Goal: Task Accomplishment & Management: Use online tool/utility

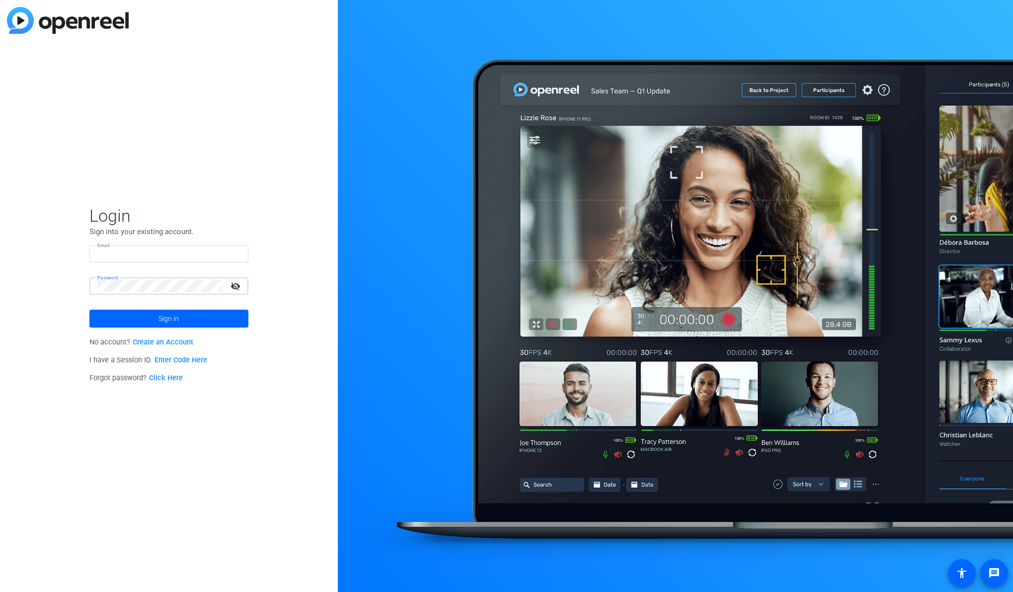
type input "tim@newcom.ca"
click at [170, 317] on span "Sign in" at bounding box center [169, 318] width 20 height 25
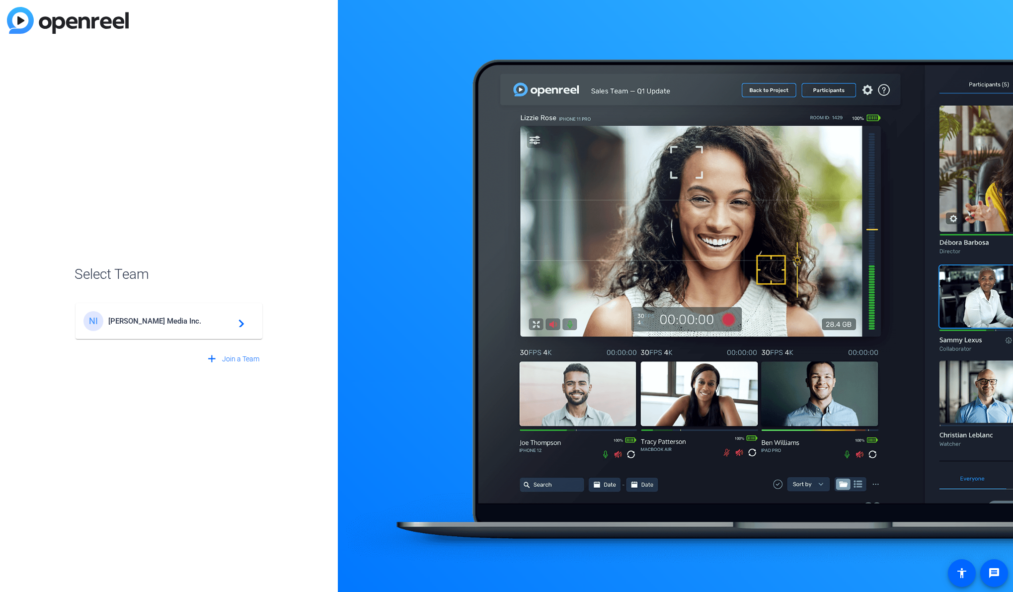
click at [151, 325] on span "Newcom Media Inc." at bounding box center [170, 321] width 124 height 9
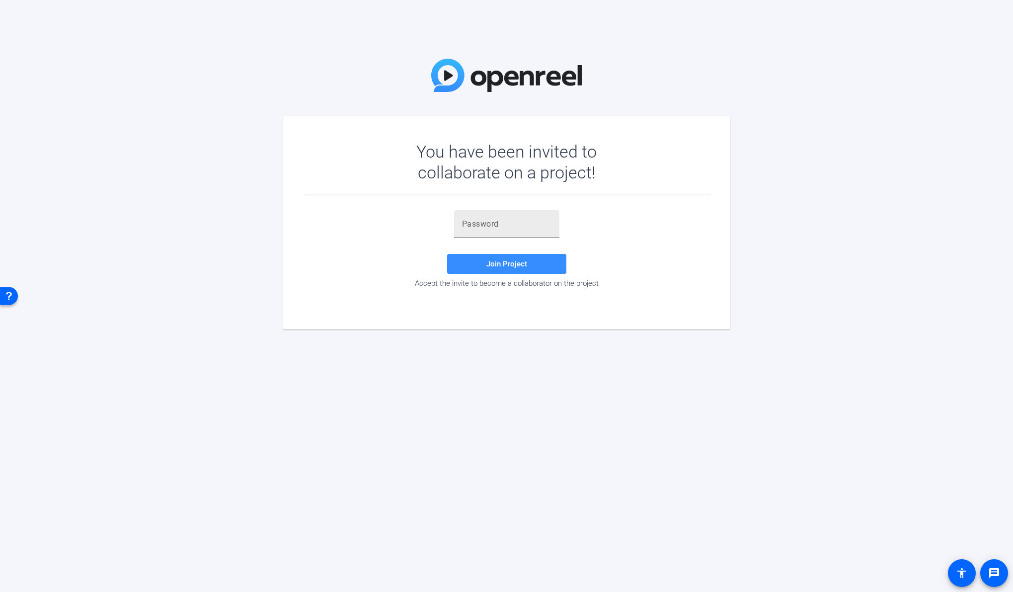
click at [510, 224] on input "text" at bounding box center [506, 224] width 89 height 12
paste input "=vC3fS"
type input "=vC3fS"
click at [523, 267] on span "Join Project" at bounding box center [506, 263] width 41 height 9
click at [498, 228] on input "text" at bounding box center [506, 224] width 89 height 12
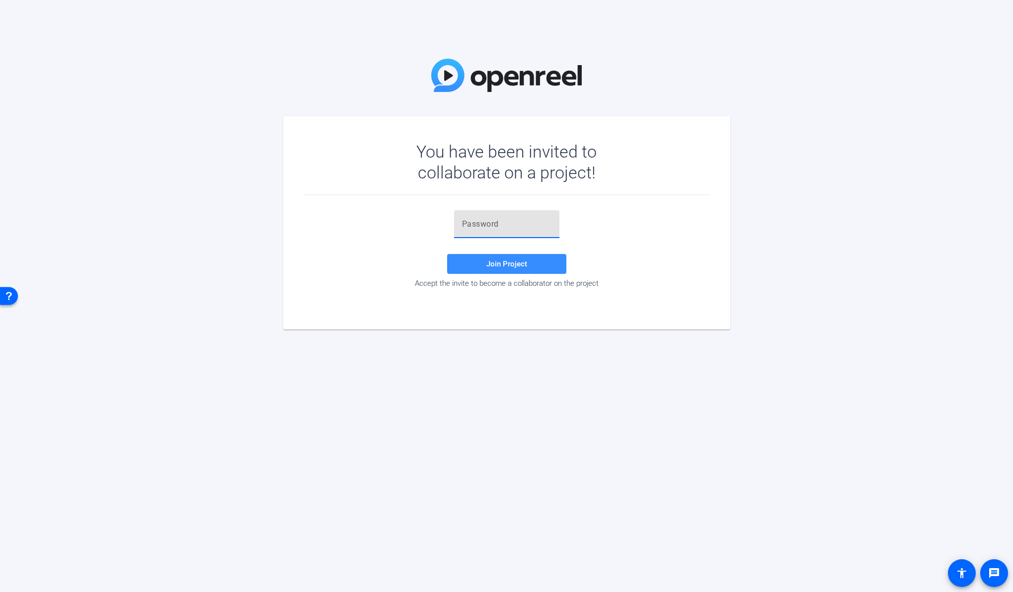
paste input "Z.ehO("
type input "Z.ehO("
click at [516, 265] on span "Join Project" at bounding box center [506, 263] width 41 height 9
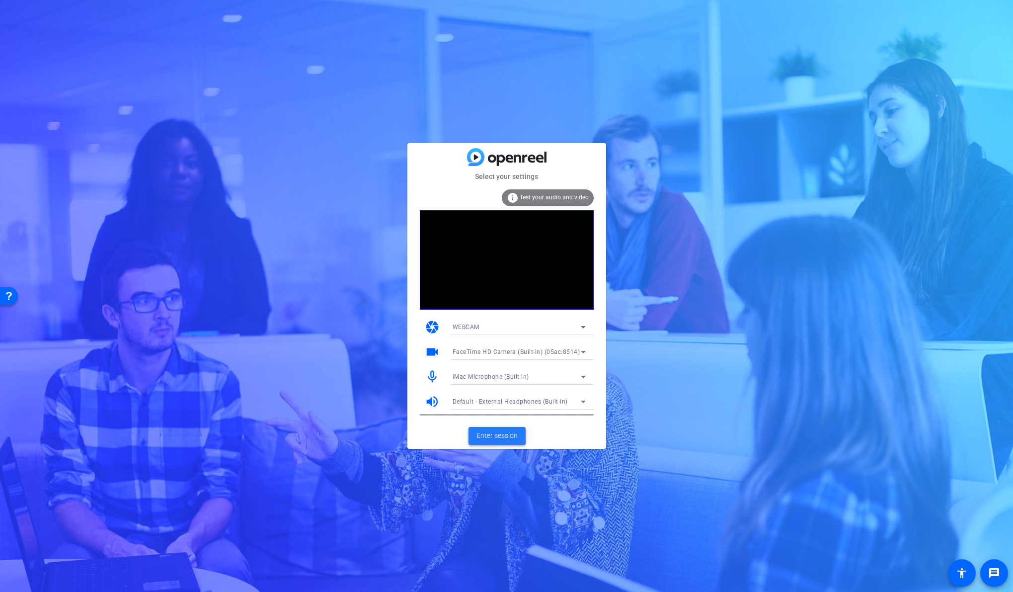
click at [495, 437] on span "Enter session" at bounding box center [497, 435] width 41 height 10
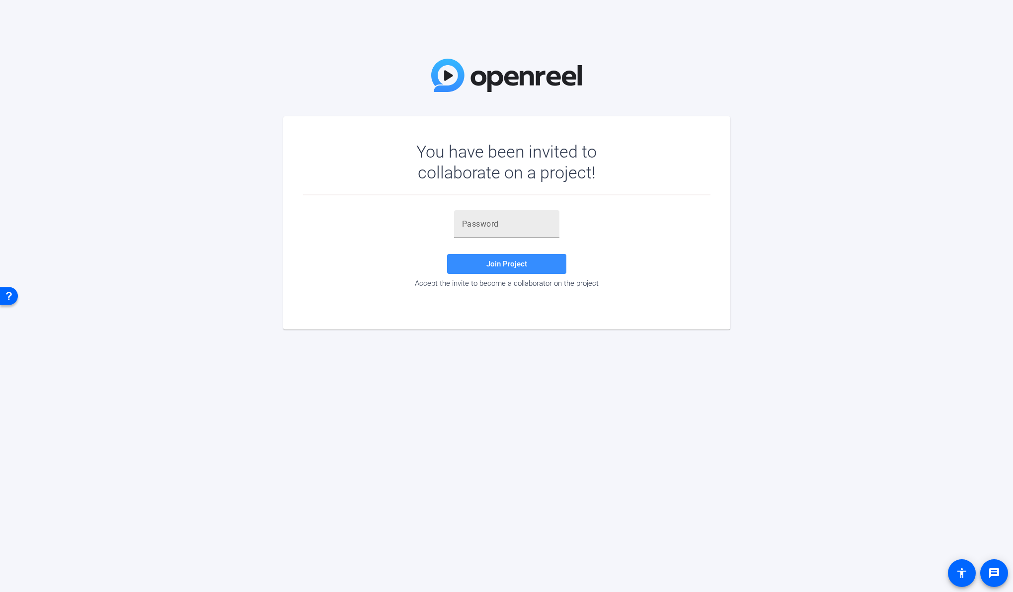
click at [509, 230] on div at bounding box center [506, 224] width 89 height 28
paste input "Z.ehO("
type input "Z.ehO("
click at [508, 260] on span "Join Project" at bounding box center [506, 263] width 41 height 9
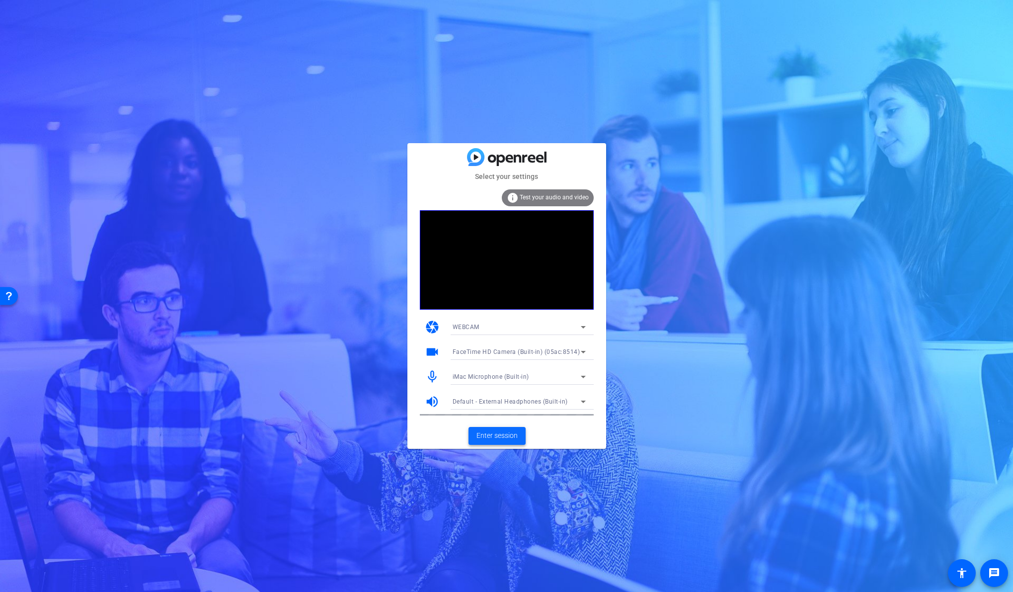
click at [507, 437] on span "Enter session" at bounding box center [497, 435] width 41 height 10
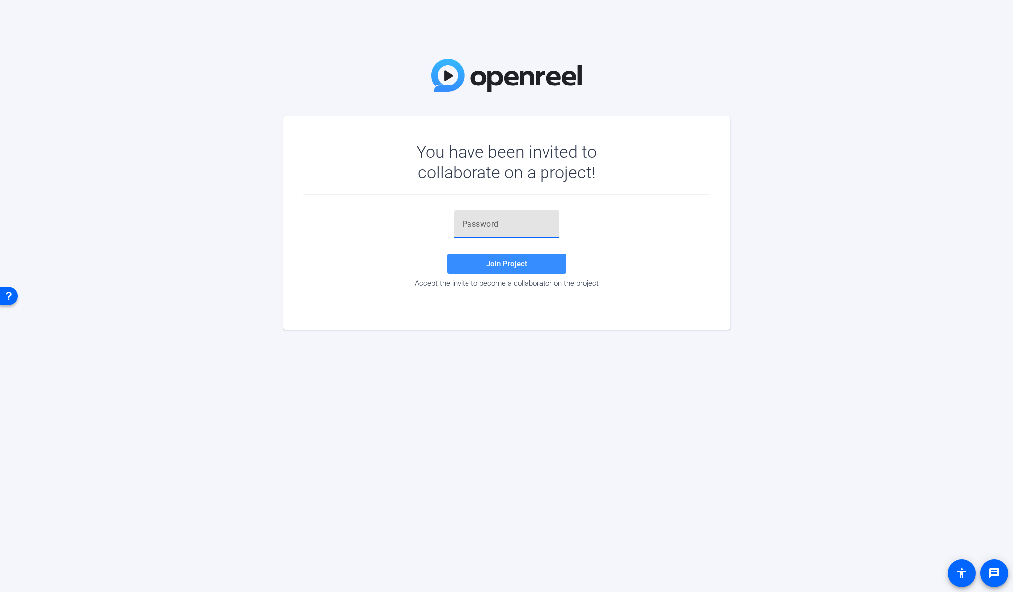
click at [490, 221] on input "text" at bounding box center [506, 224] width 89 height 12
paste input "Z.ehO("
type input "Z.ehO("
click at [474, 263] on span at bounding box center [506, 264] width 119 height 24
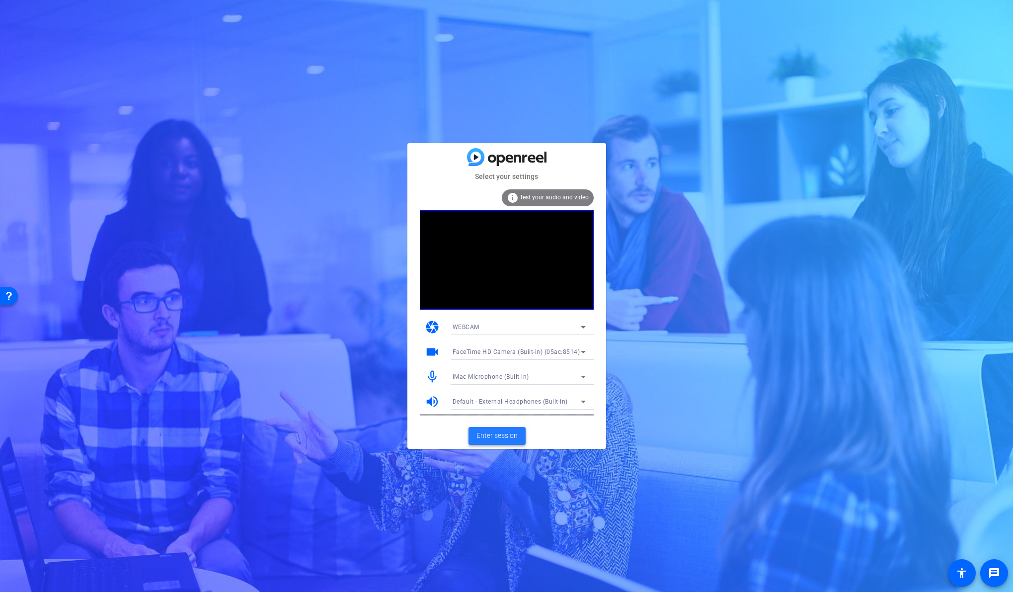
click at [493, 435] on span "Enter session" at bounding box center [497, 435] width 41 height 10
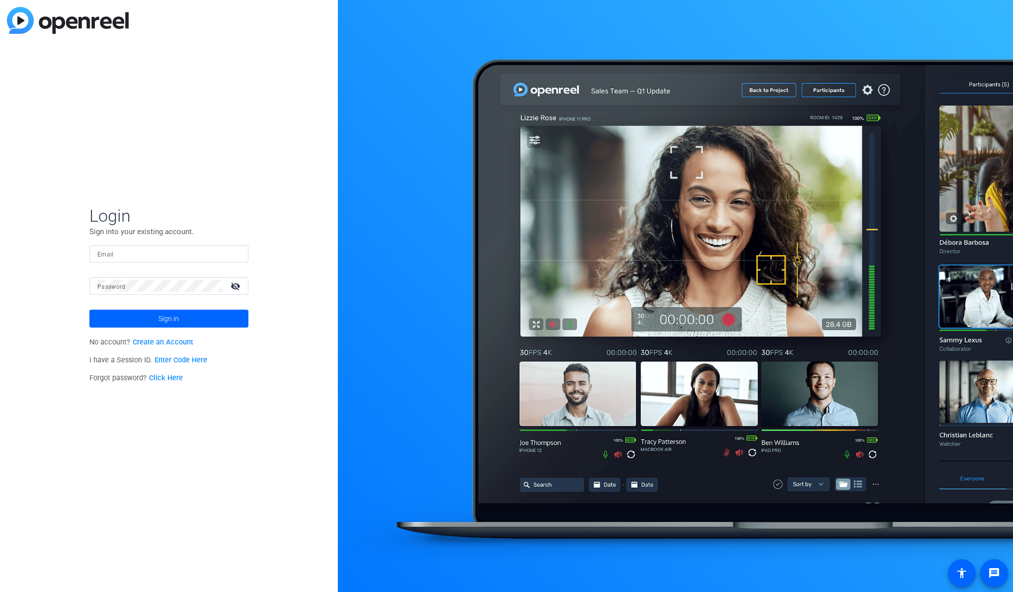
click at [174, 257] on input "Email" at bounding box center [168, 253] width 143 height 12
type input "tim@newcom.ca"
click at [164, 320] on span "Sign in" at bounding box center [169, 318] width 20 height 25
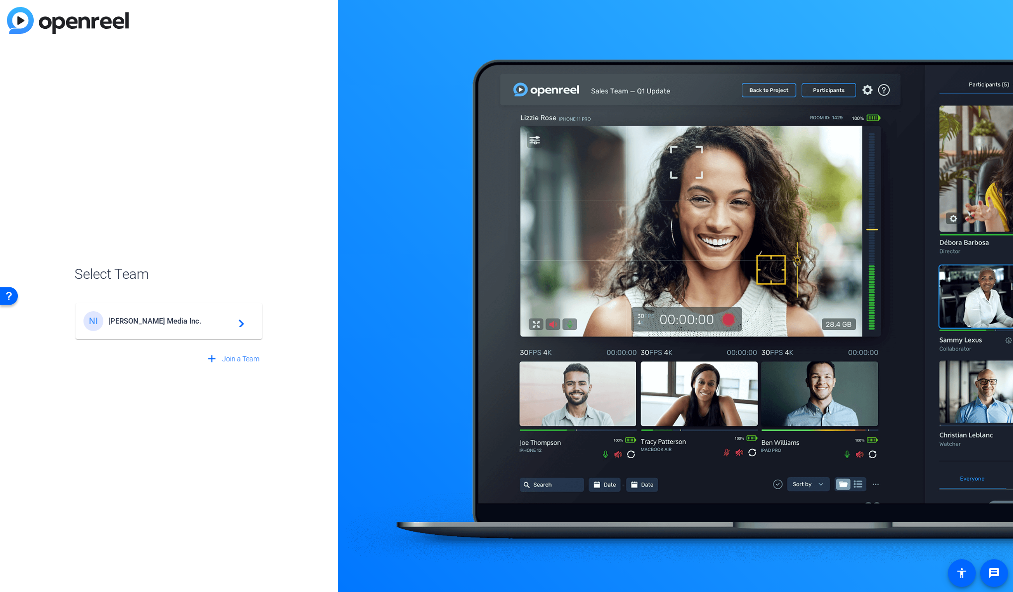
click at [162, 320] on span "Newcom Media Inc." at bounding box center [170, 321] width 124 height 9
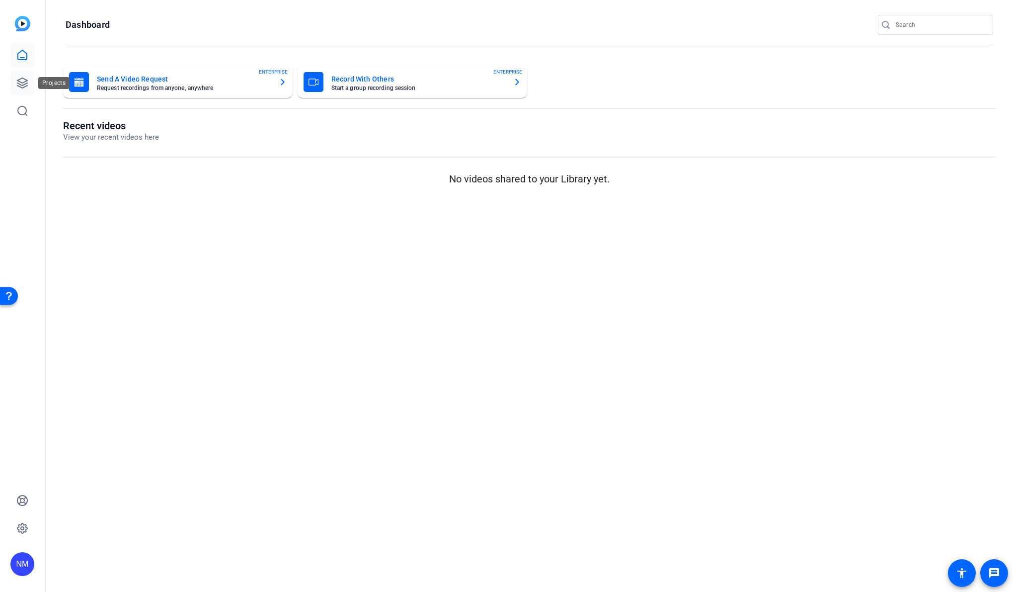
click at [20, 77] on link at bounding box center [22, 83] width 24 height 24
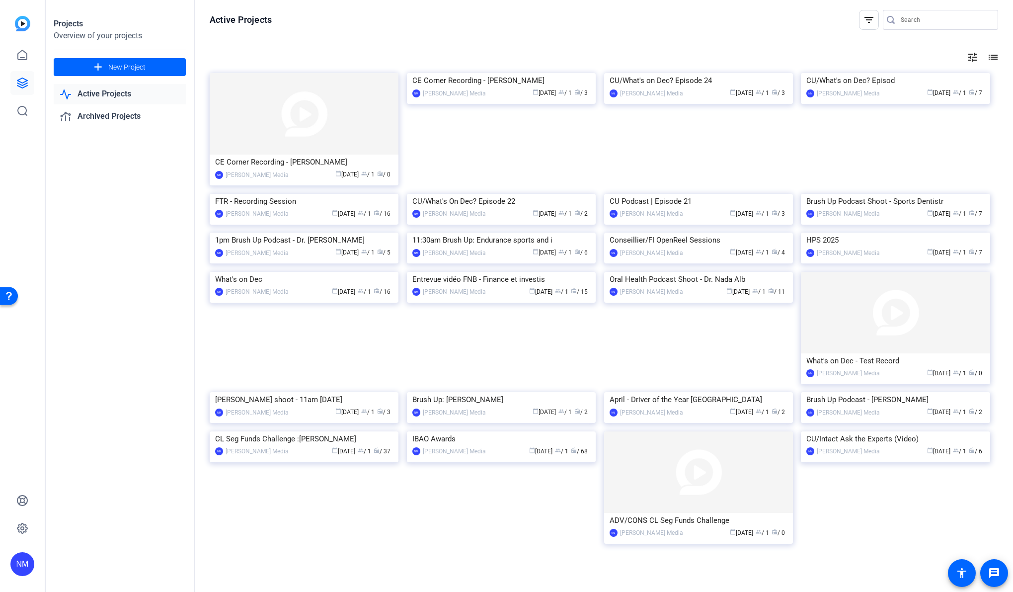
click at [315, 138] on img at bounding box center [304, 113] width 189 height 81
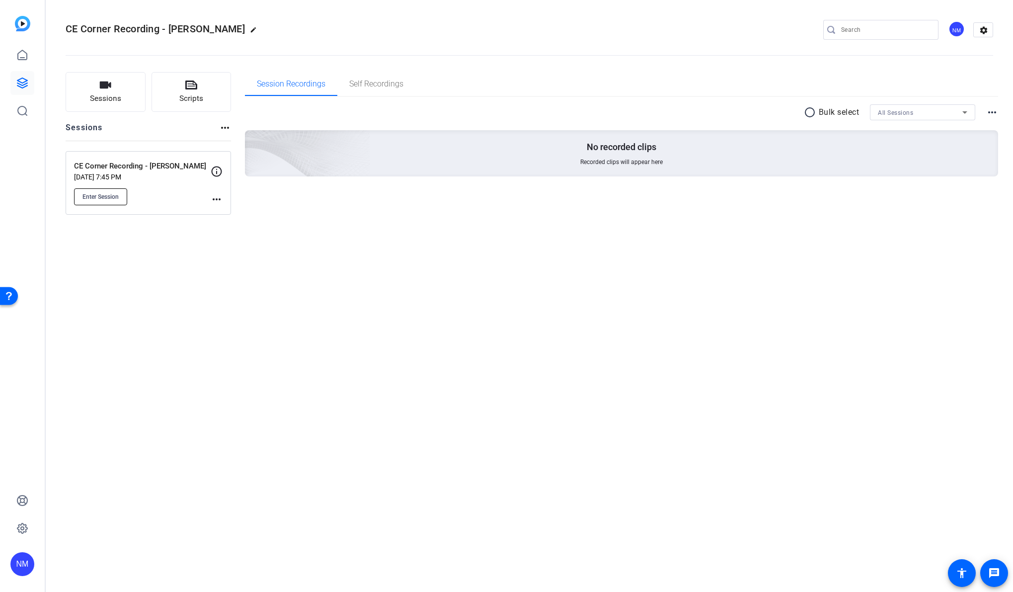
click at [118, 193] on span "Enter Session" at bounding box center [100, 197] width 36 height 8
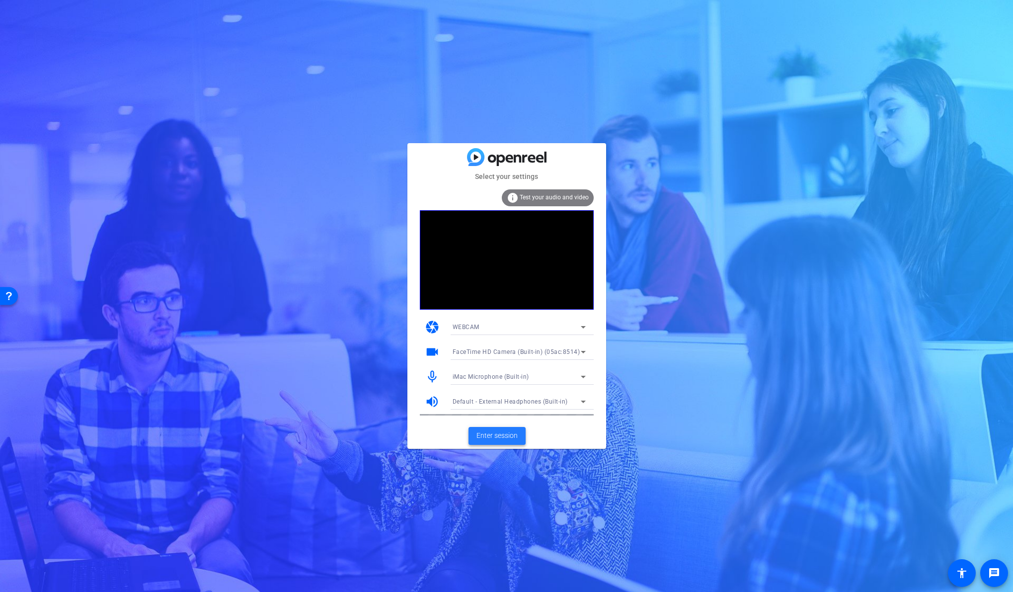
click at [500, 435] on span "Enter session" at bounding box center [497, 435] width 41 height 10
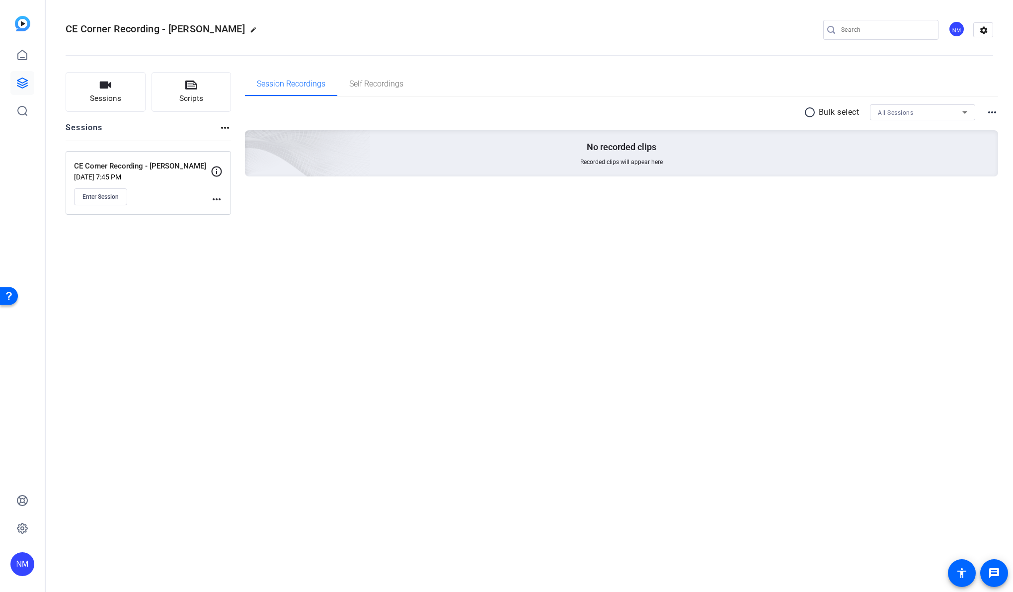
click at [270, 283] on div "CE Corner Recording - [PERSON_NAME] edit NM settings Sessions Scripts Sessions …" at bounding box center [529, 296] width 967 height 592
click at [107, 199] on span "Enter Session" at bounding box center [100, 197] width 36 height 8
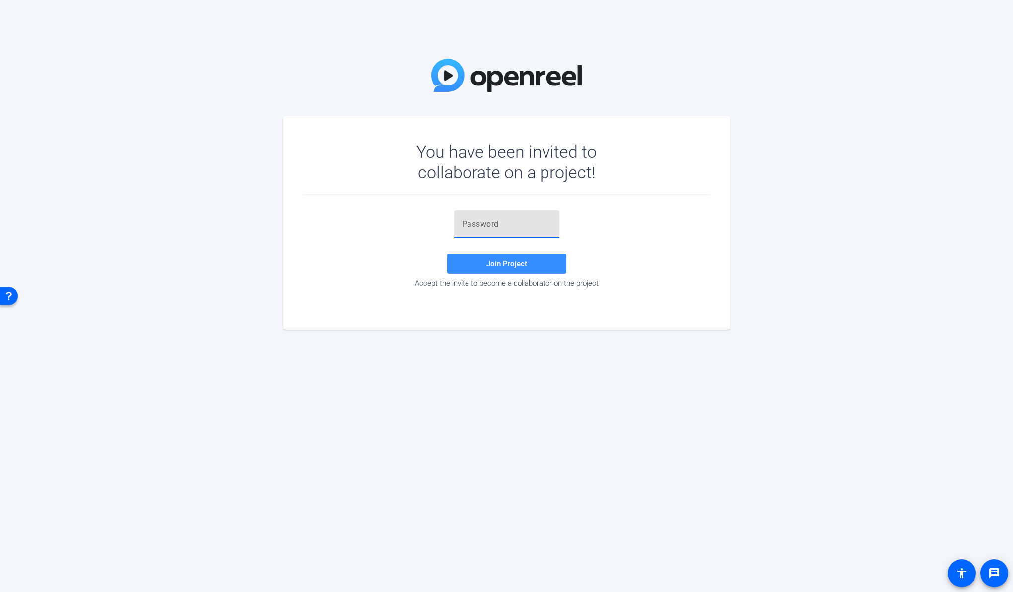
click at [491, 220] on input "text" at bounding box center [506, 224] width 89 height 12
paste input "Z.ehO("
type input "Z.ehO("
click at [511, 264] on span "Join Project" at bounding box center [506, 263] width 41 height 9
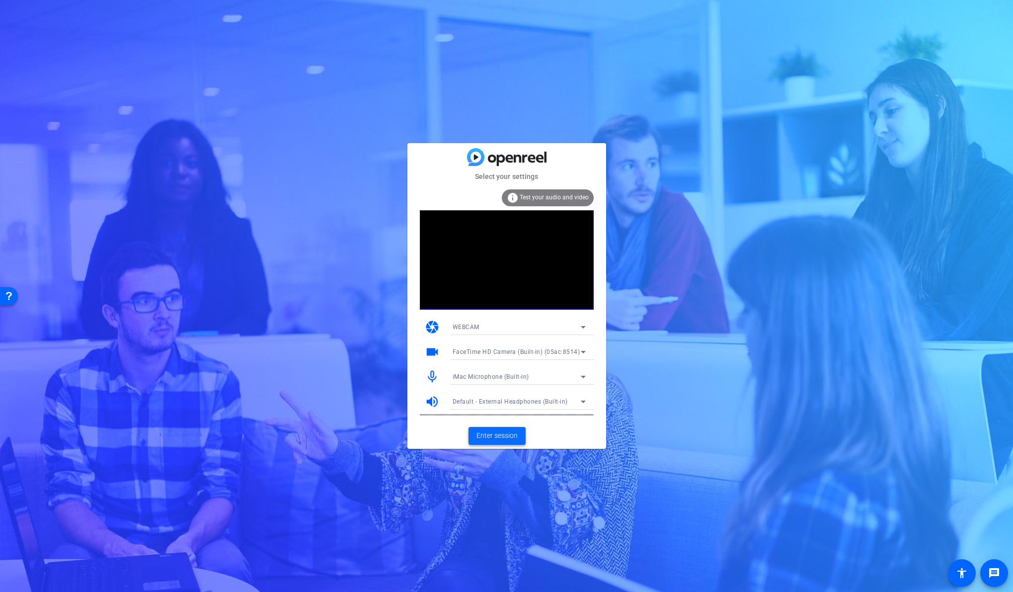
click at [496, 437] on span "Enter session" at bounding box center [497, 435] width 41 height 10
click at [506, 435] on span "Enter session" at bounding box center [497, 435] width 41 height 10
